Goal: Navigation & Orientation: Go to known website

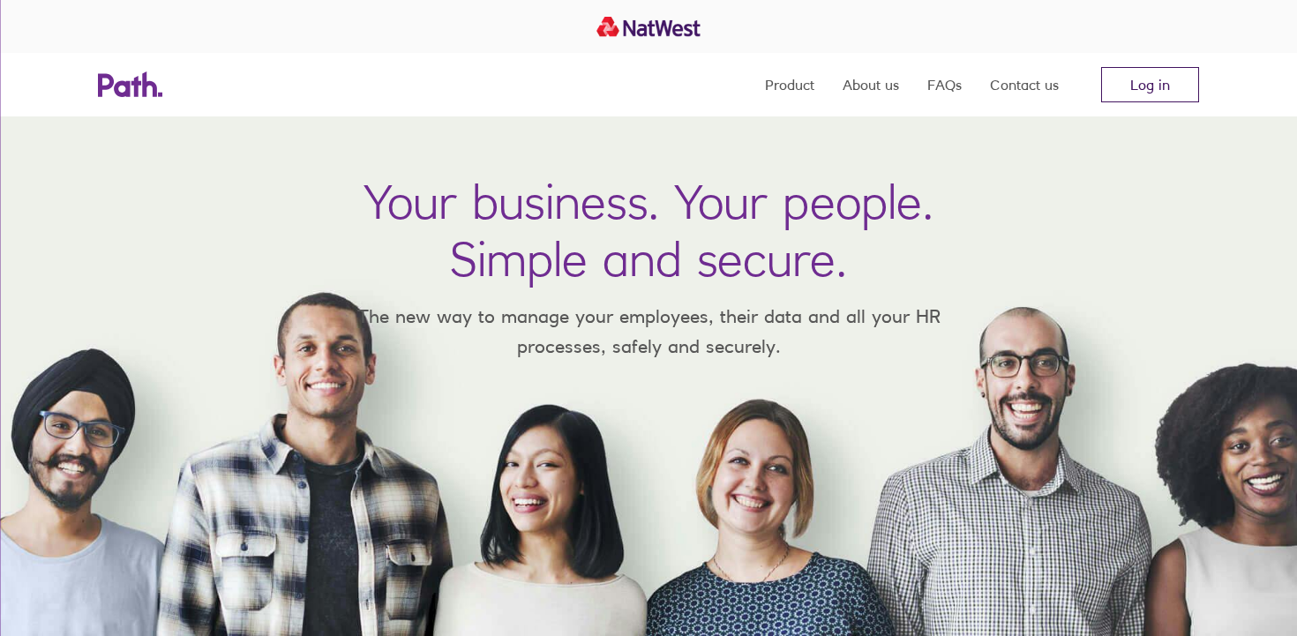
click at [1164, 81] on link "Log in" at bounding box center [1150, 84] width 98 height 35
click at [1154, 96] on link "Log in" at bounding box center [1150, 84] width 98 height 35
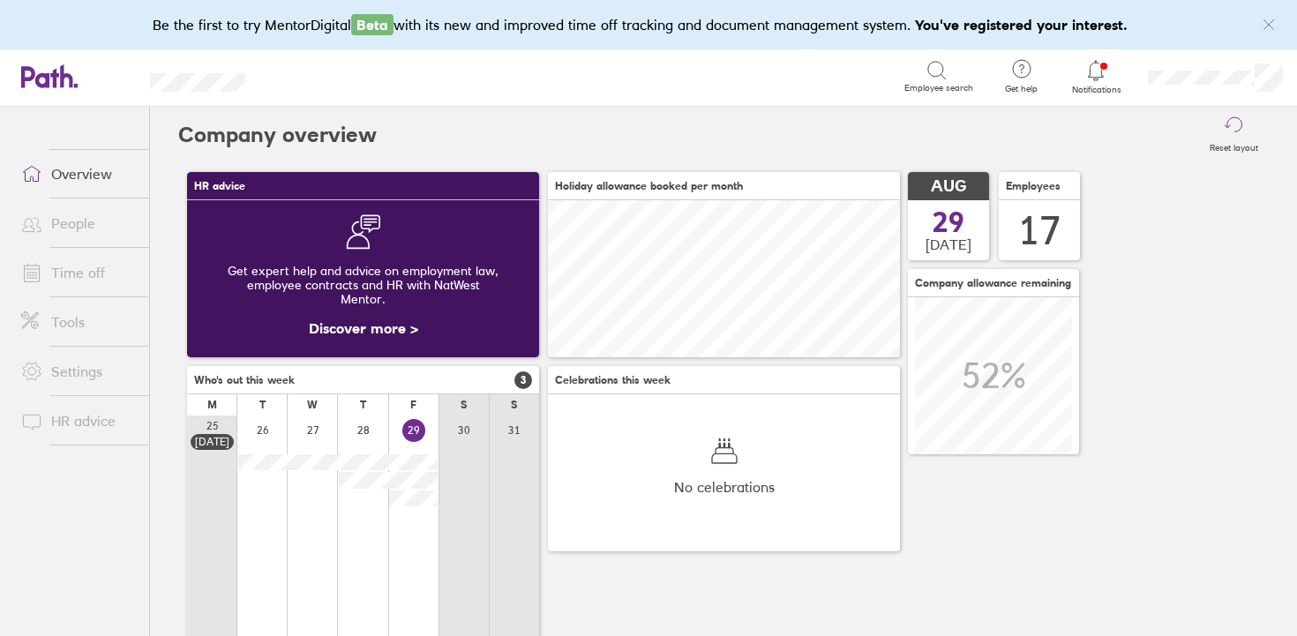
scroll to position [157, 352]
click at [463, 385] on h3 "Who's out this week 3" at bounding box center [363, 380] width 352 height 28
click at [475, 497] on div at bounding box center [463, 535] width 50 height 241
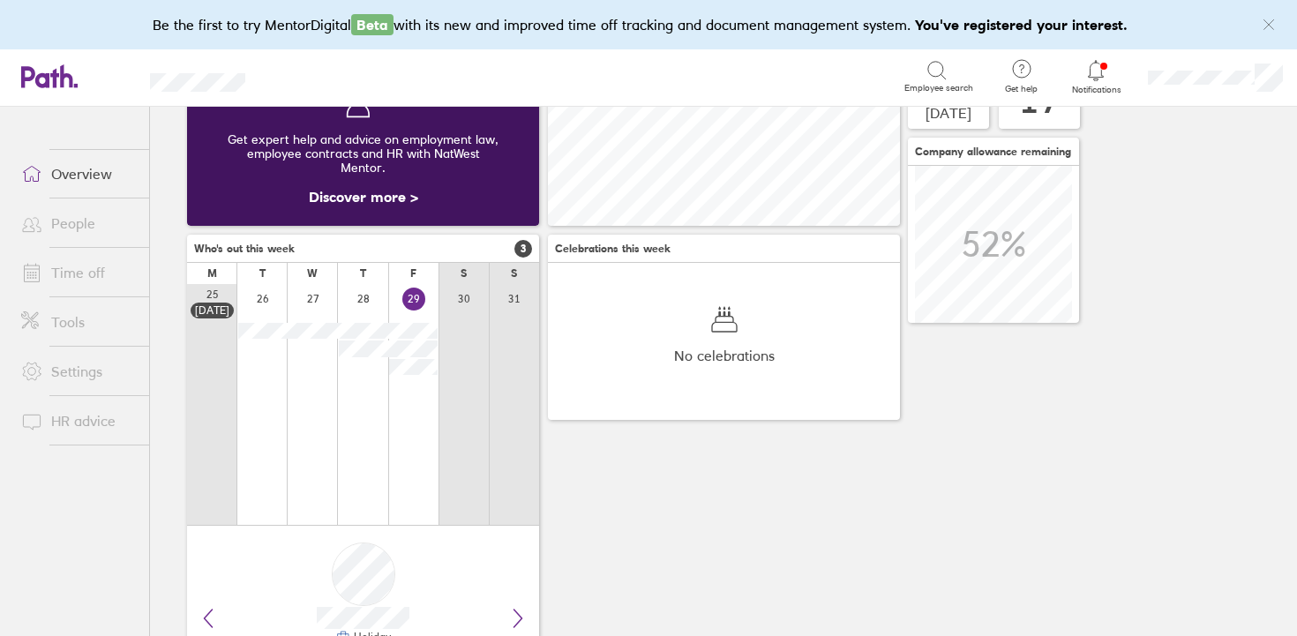
scroll to position [243, 0]
